Goal: Information Seeking & Learning: Learn about a topic

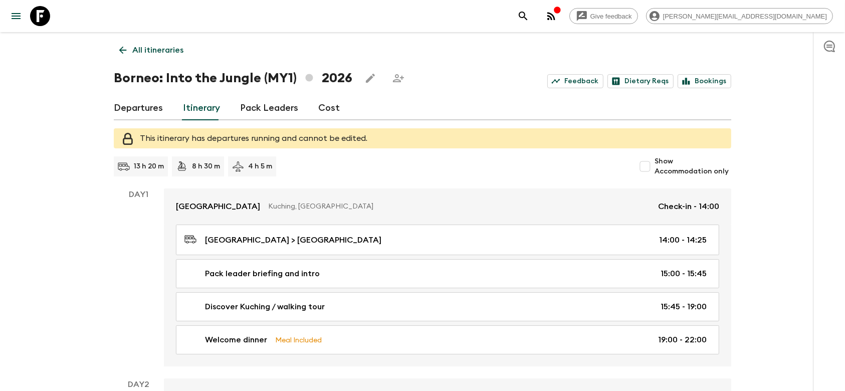
click at [327, 104] on link "Cost" at bounding box center [329, 108] width 22 height 24
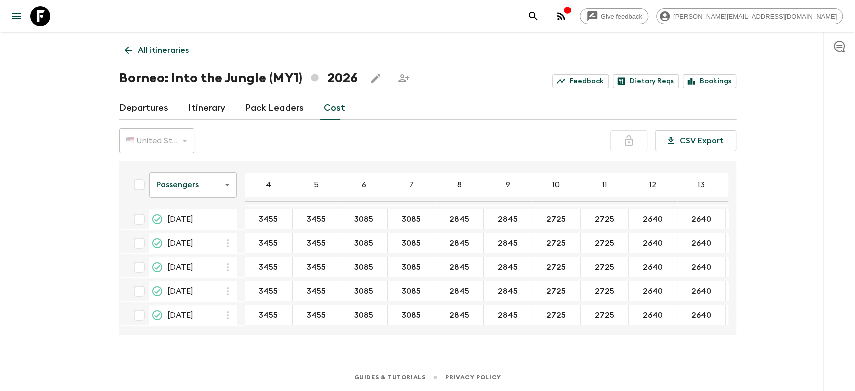
scroll to position [126, 0]
click at [262, 111] on link "Pack Leaders" at bounding box center [275, 108] width 58 height 24
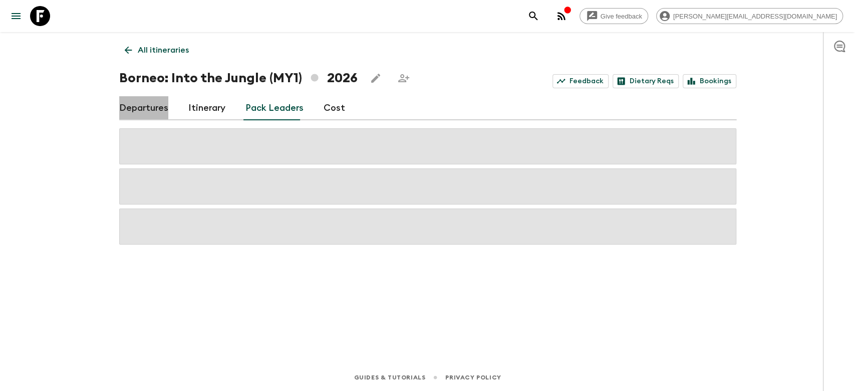
click at [161, 109] on link "Departures" at bounding box center [143, 108] width 49 height 24
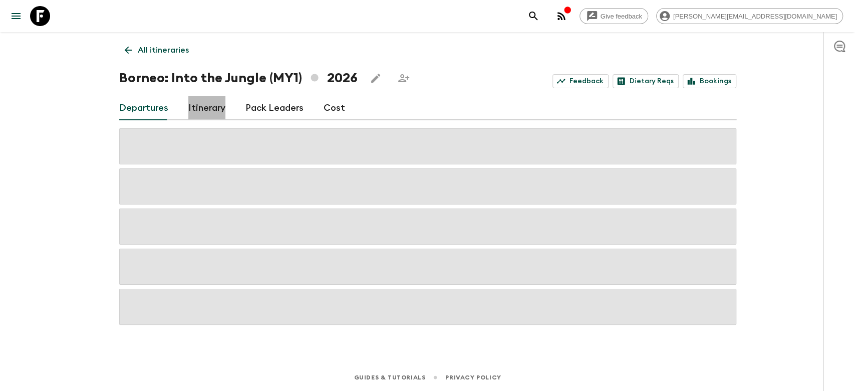
click at [208, 109] on link "Itinerary" at bounding box center [206, 108] width 37 height 24
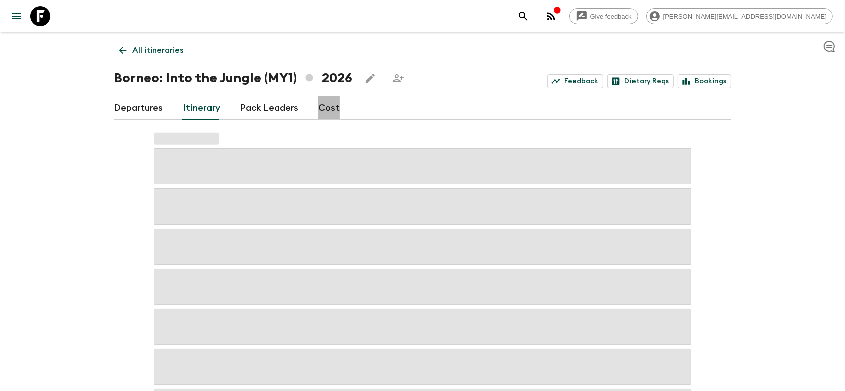
click at [321, 113] on link "Cost" at bounding box center [329, 108] width 22 height 24
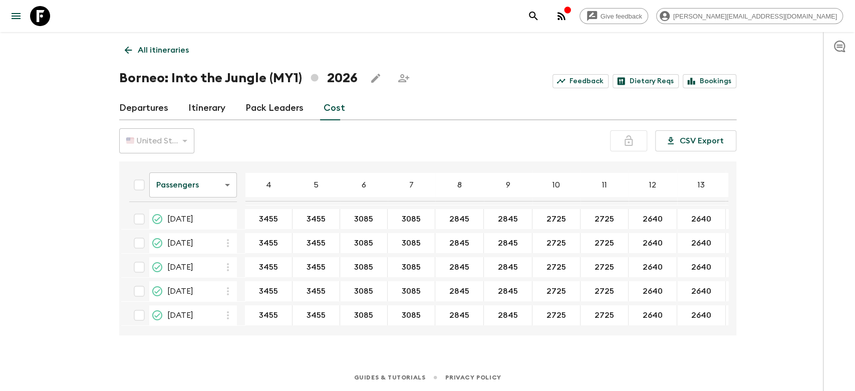
click at [224, 186] on body "Give feedback [PERSON_NAME][EMAIL_ADDRESS][DOMAIN_NAME] All itineraries [GEOGRA…" at bounding box center [427, 195] width 855 height 391
click at [198, 231] on li "Extras" at bounding box center [193, 225] width 88 height 16
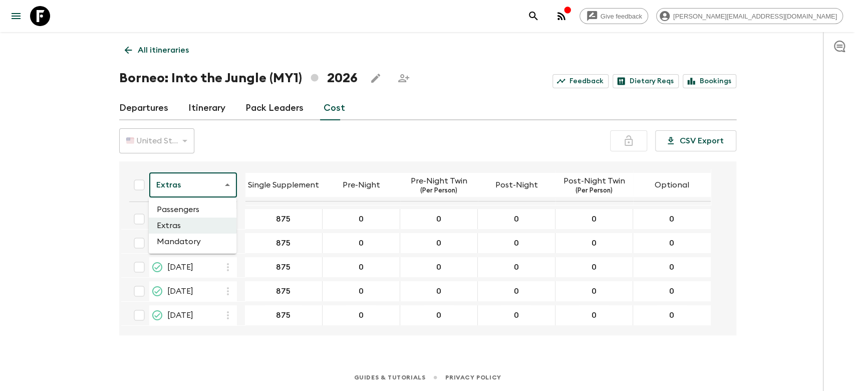
click at [225, 186] on body "Give feedback [PERSON_NAME][EMAIL_ADDRESS][DOMAIN_NAME] All itineraries [GEOGRA…" at bounding box center [427, 195] width 855 height 391
click at [208, 238] on li "Mandatory" at bounding box center [193, 242] width 88 height 16
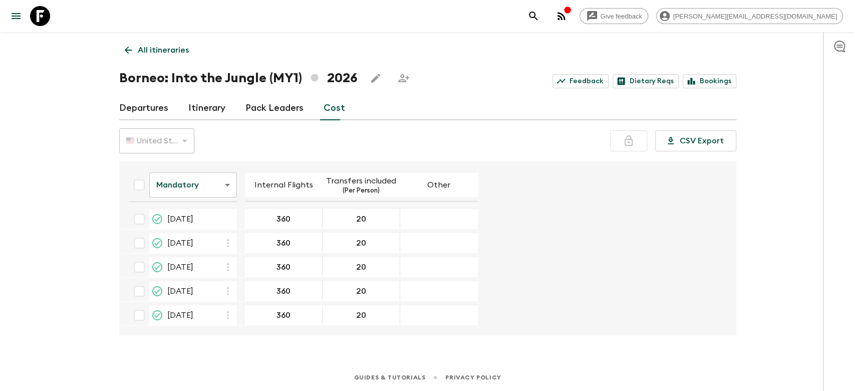
click at [375, 191] on p "(Per Person)" at bounding box center [361, 191] width 37 height 8
